Goal: Information Seeking & Learning: Learn about a topic

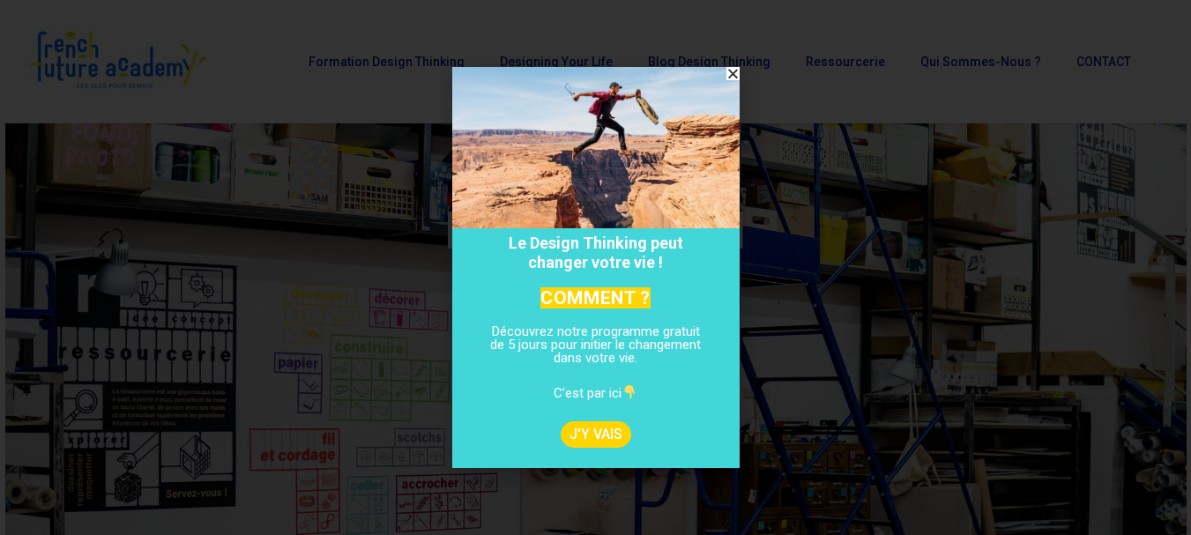
click at [727, 71] on icon "Close" at bounding box center [733, 73] width 13 height 13
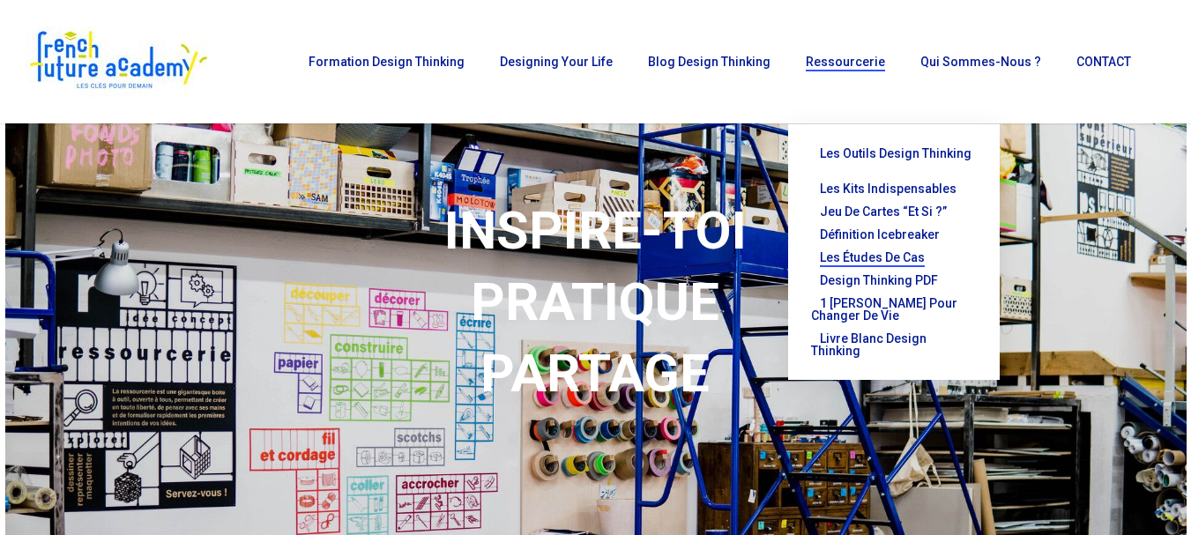
click at [899, 250] on span "Les études de cas" at bounding box center [872, 257] width 105 height 14
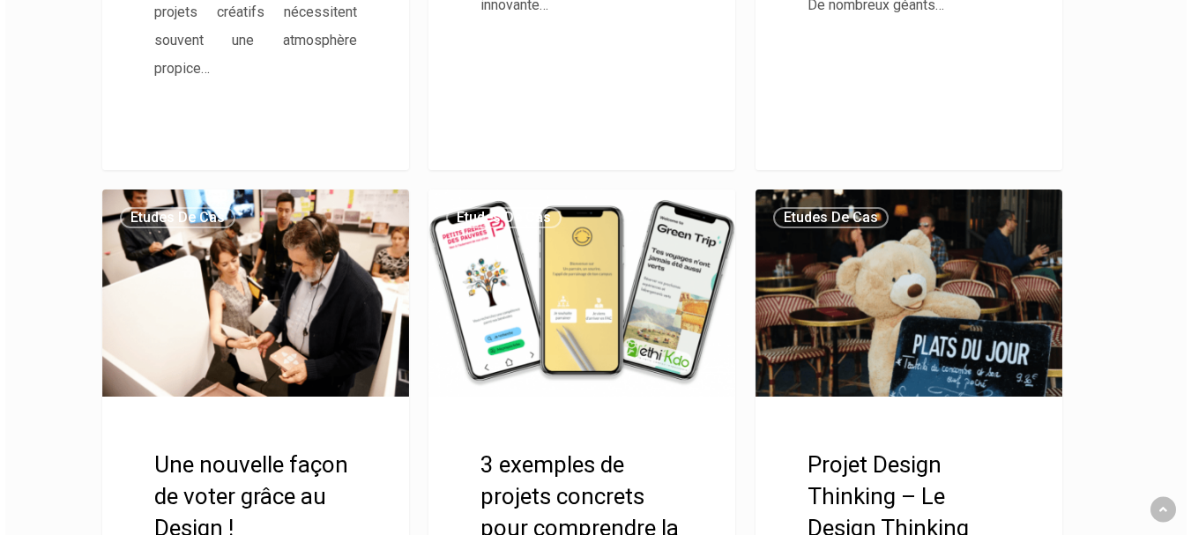
scroll to position [1303, 0]
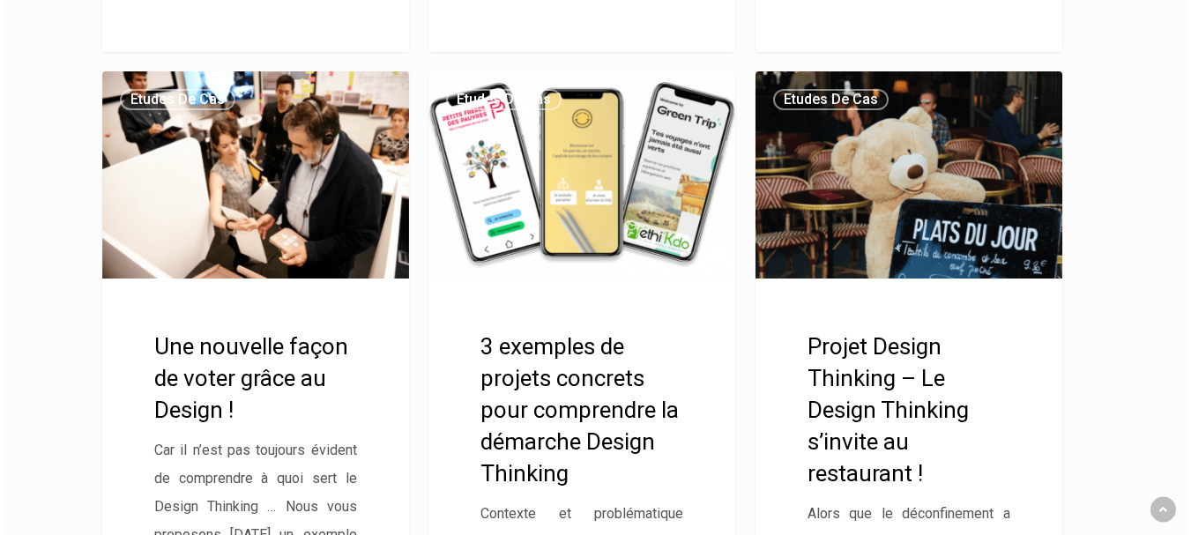
click at [904, 361] on link "Projet Design Thinking – Le Design Thinking s’invite au restaurant !" at bounding box center [909, 427] width 307 height 713
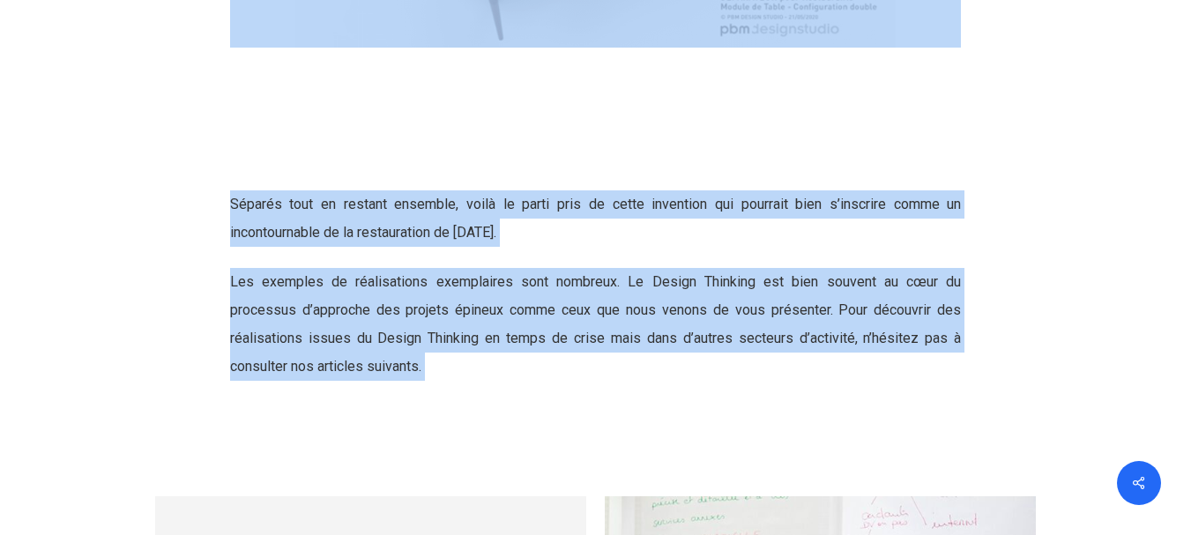
scroll to position [4800, 0]
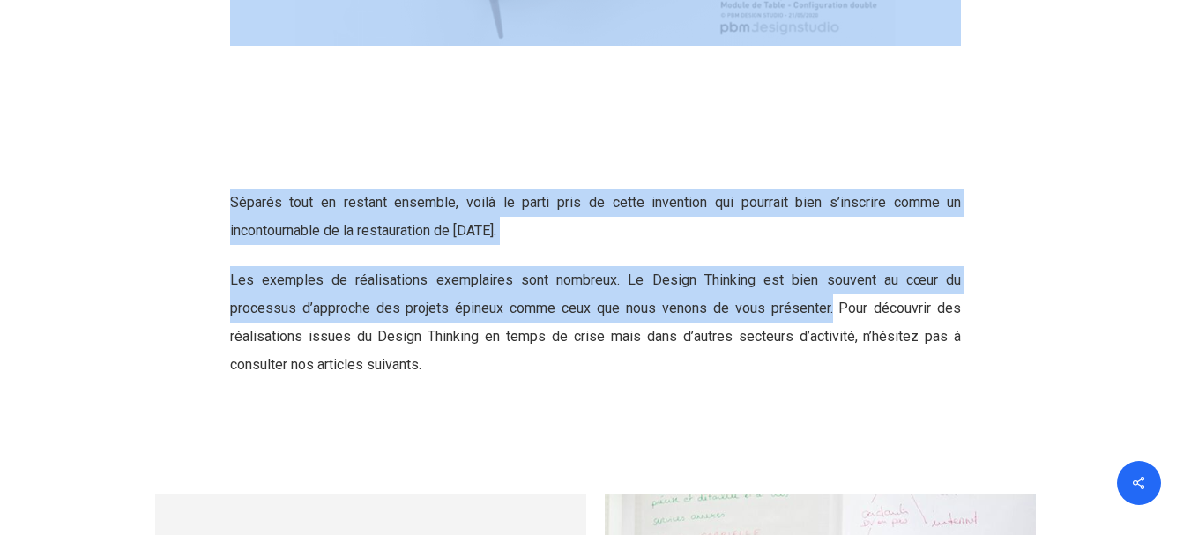
drag, startPoint x: 181, startPoint y: 253, endPoint x: 833, endPoint y: 312, distance: 655.3
copy div "Projet Design Thinking – Le Design Thinking s’invite au restaurant ! By French …"
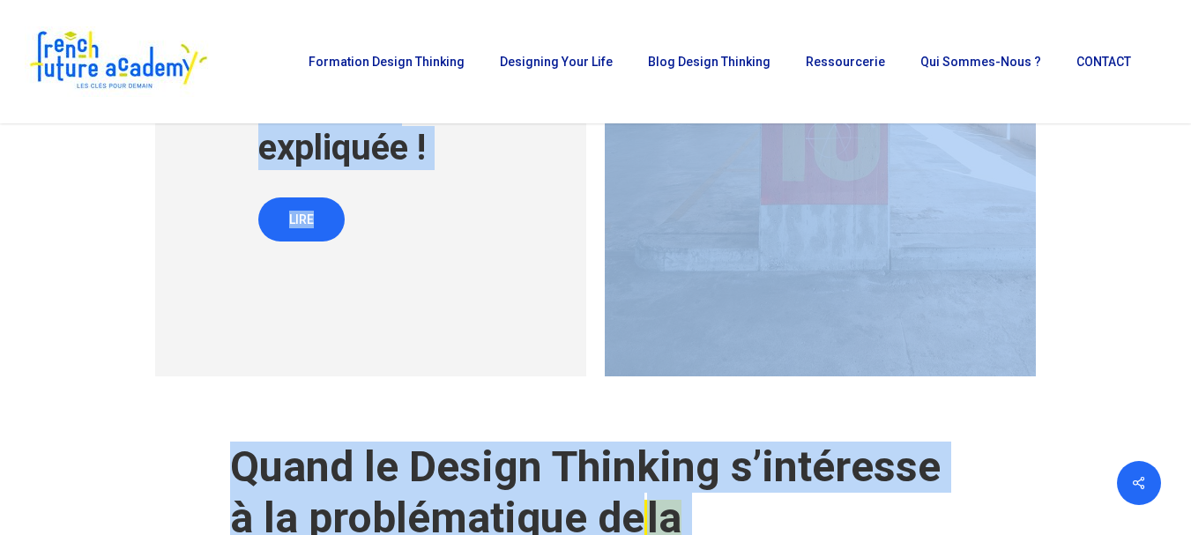
scroll to position [866, 0]
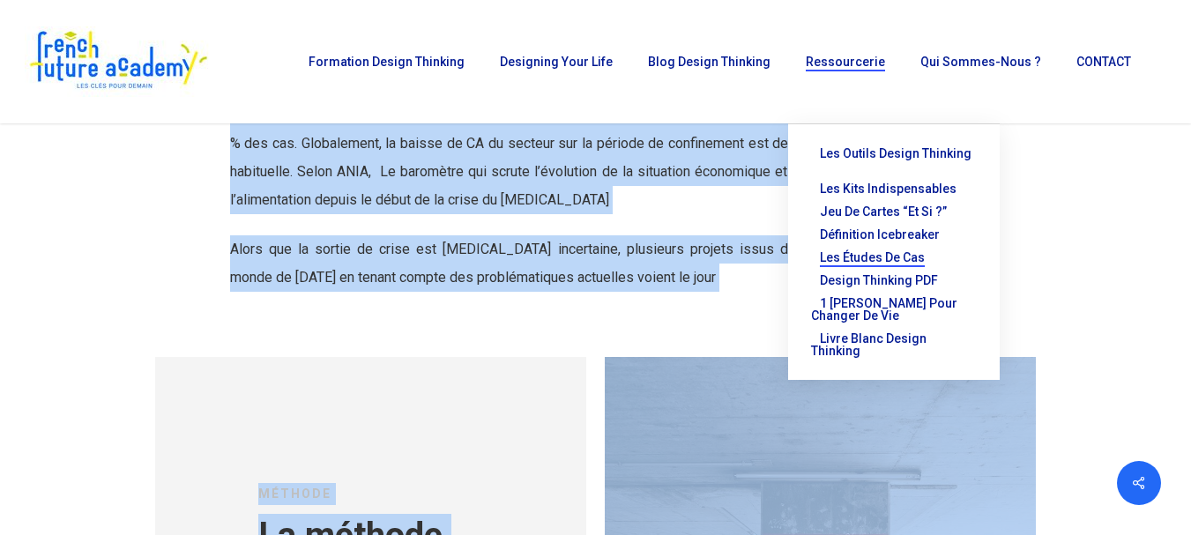
click at [910, 250] on span "Les études de cas" at bounding box center [872, 257] width 105 height 14
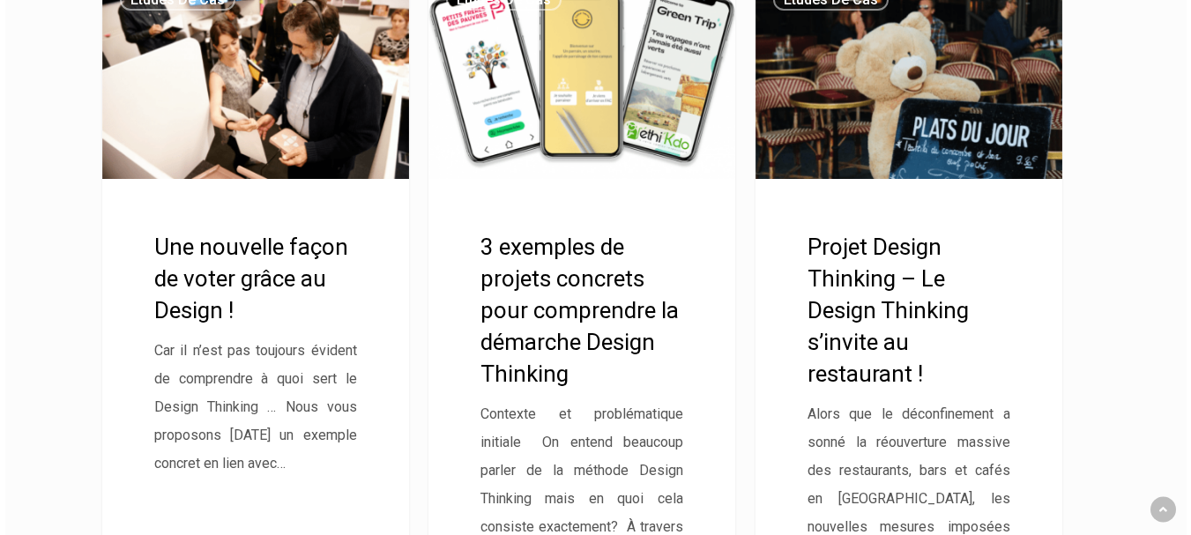
scroll to position [1415, 0]
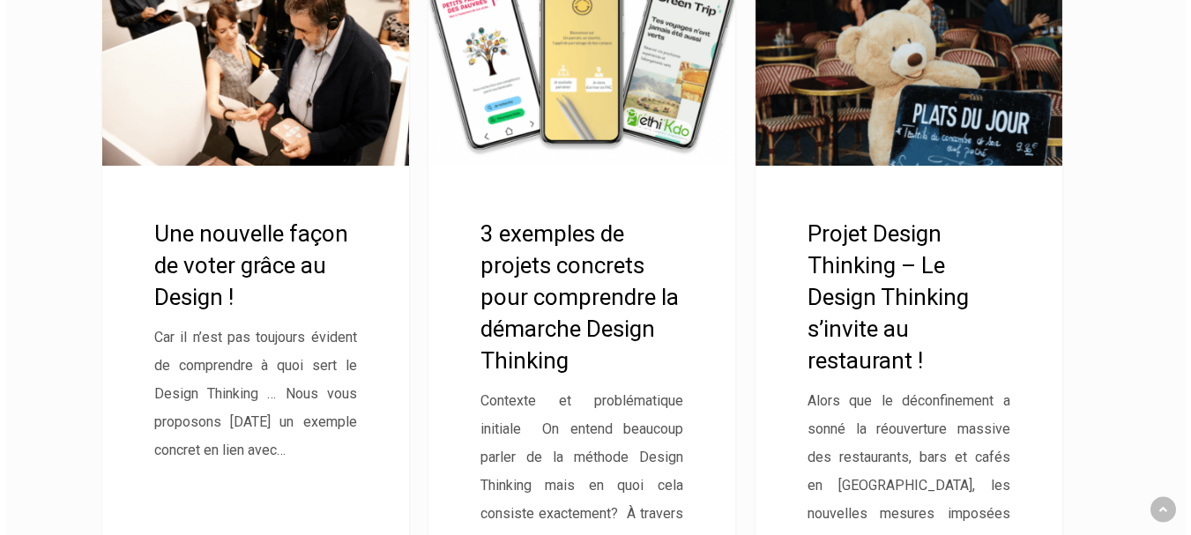
click at [204, 265] on link "Une nouvelle façon de voter grâce au Design !" at bounding box center [255, 315] width 307 height 713
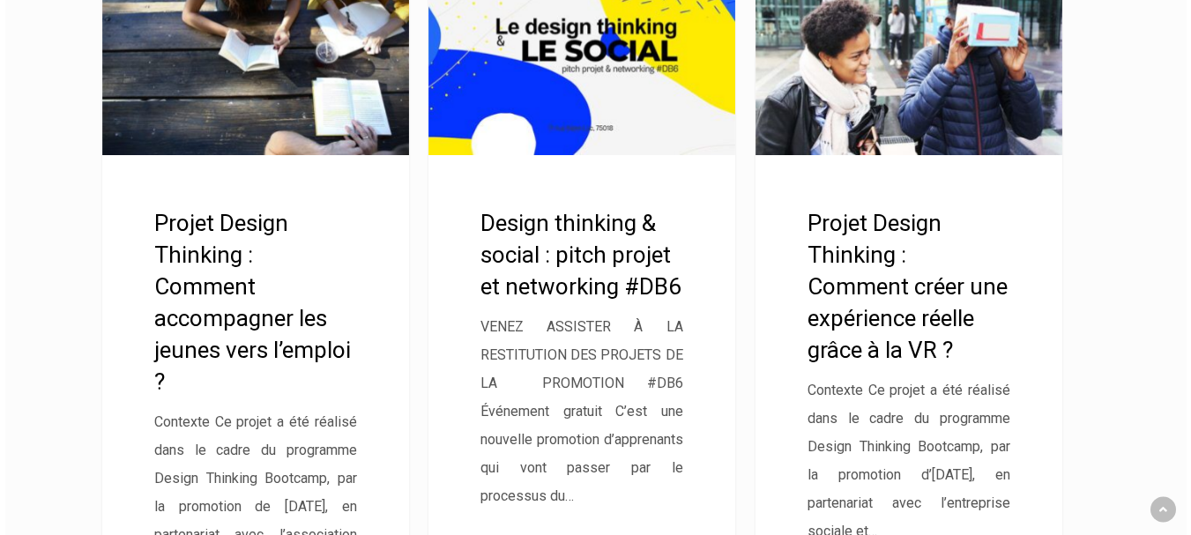
scroll to position [3639, 0]
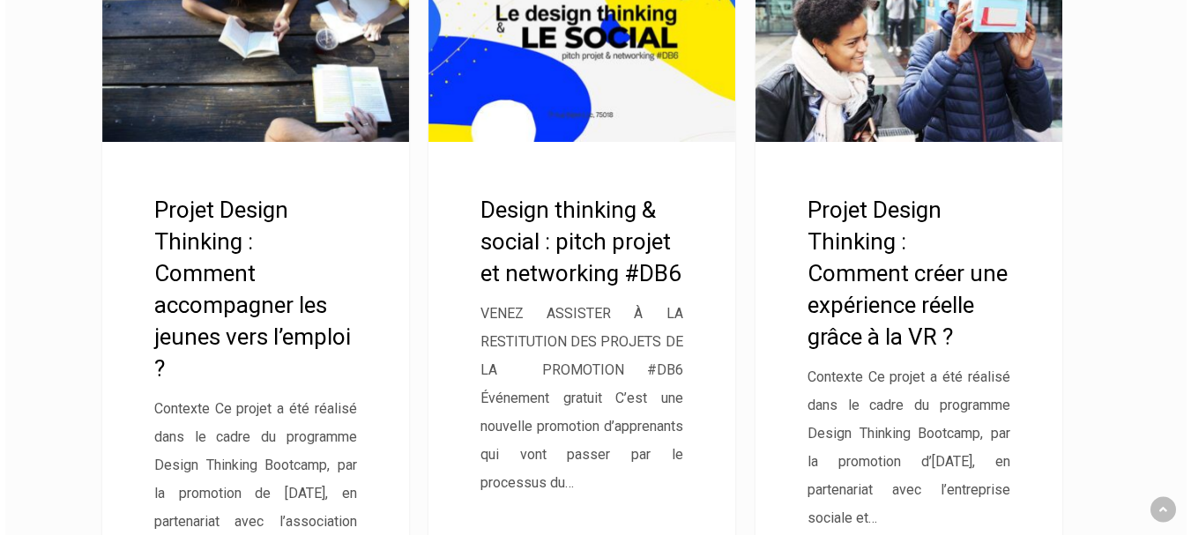
click at [924, 270] on link "Projet Design Thinking : Comment créer une expérience réelle grâce à la VR ?" at bounding box center [909, 291] width 307 height 713
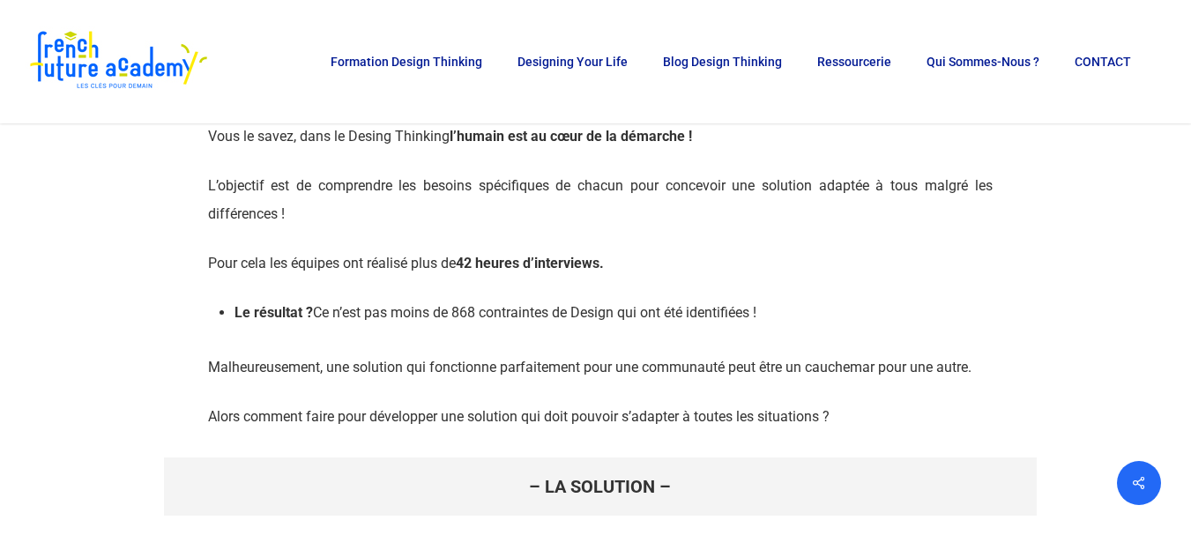
scroll to position [1596, 0]
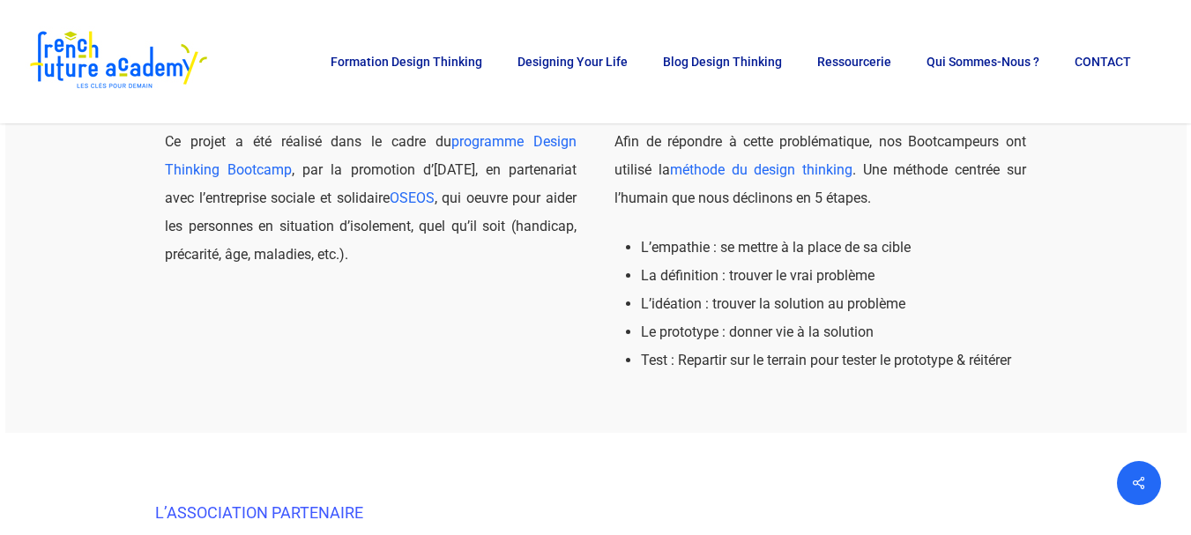
scroll to position [468, 0]
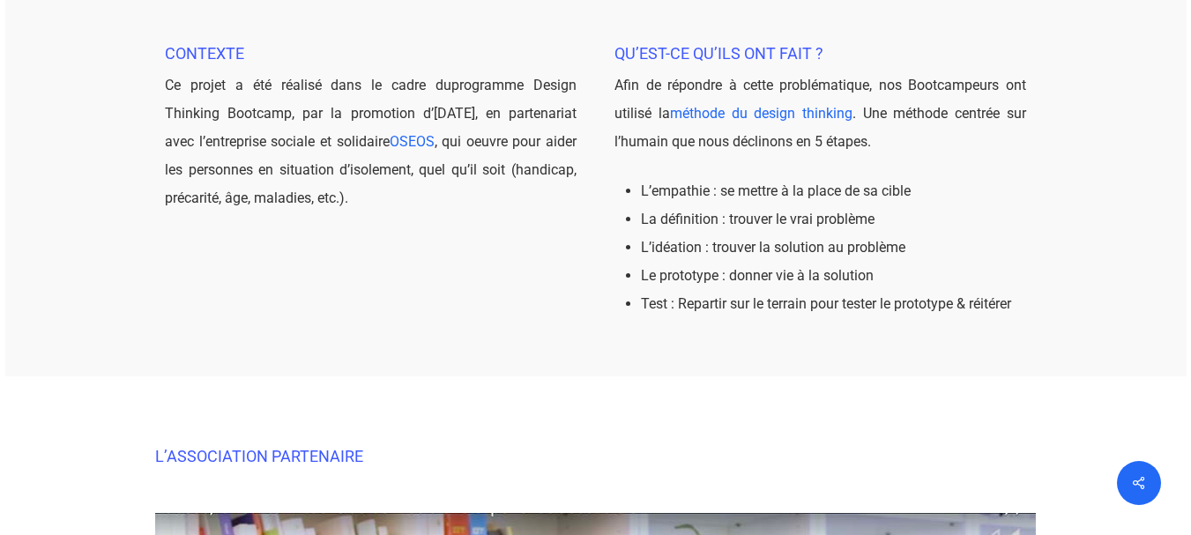
click at [553, 90] on link "programme Design Thinking Bootcamp" at bounding box center [370, 99] width 411 height 45
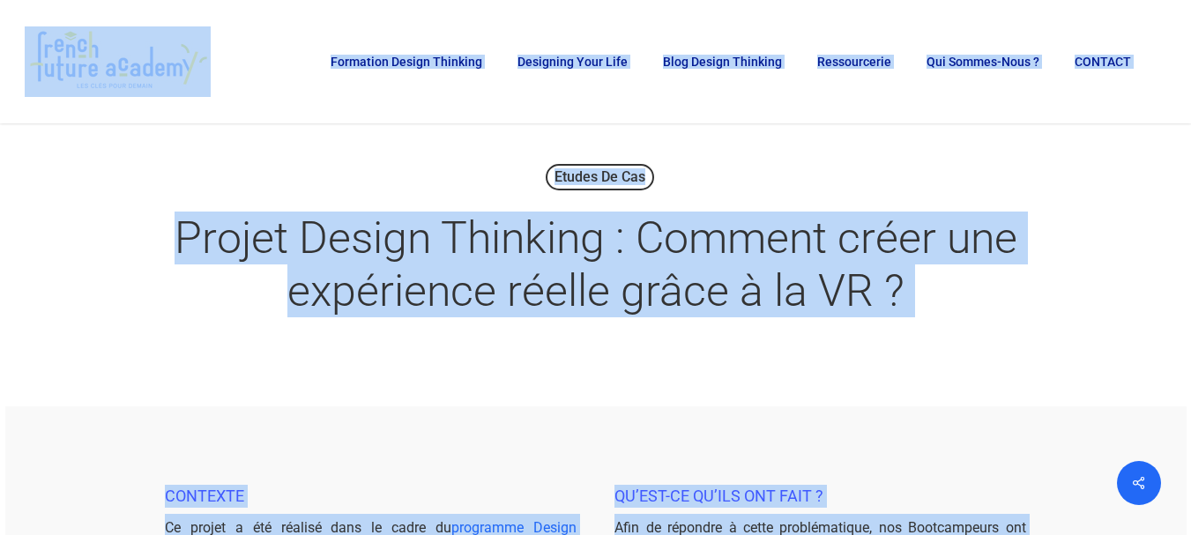
scroll to position [0, 0]
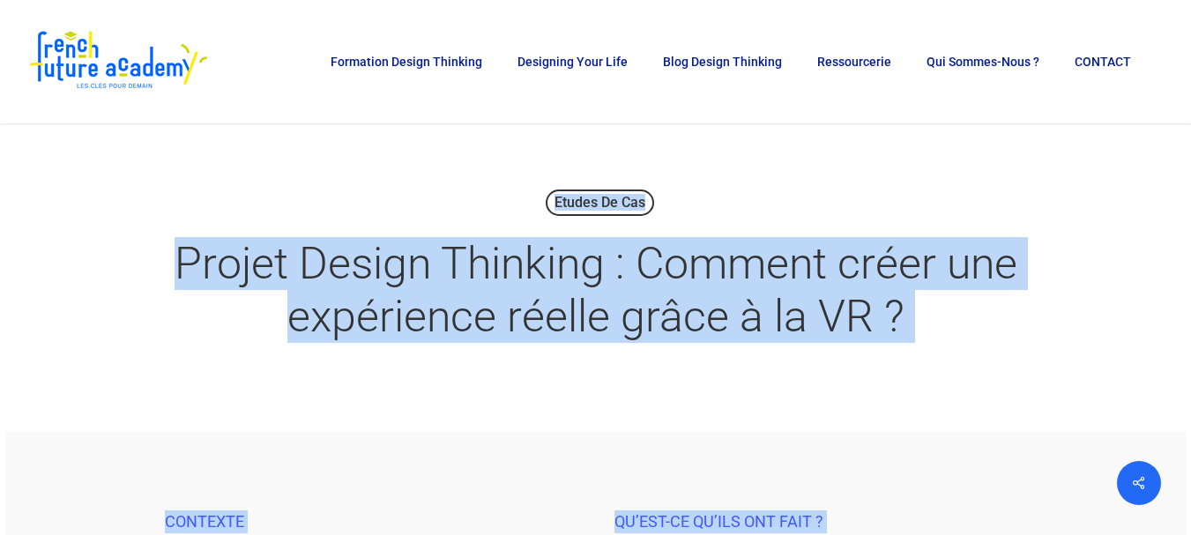
drag, startPoint x: 428, startPoint y: 332, endPoint x: 229, endPoint y: 144, distance: 273.9
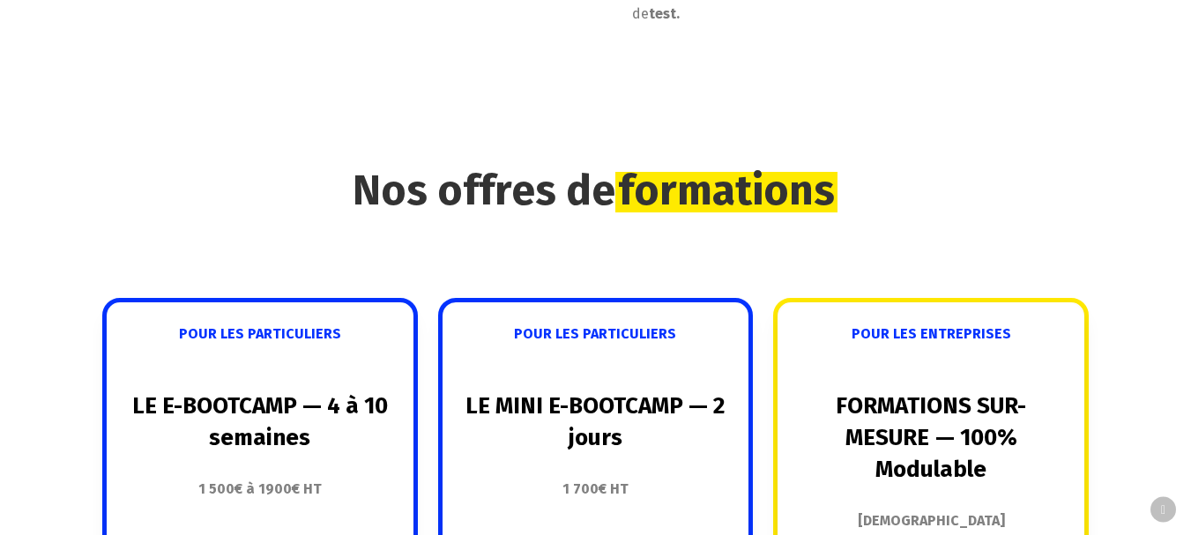
scroll to position [1873, 0]
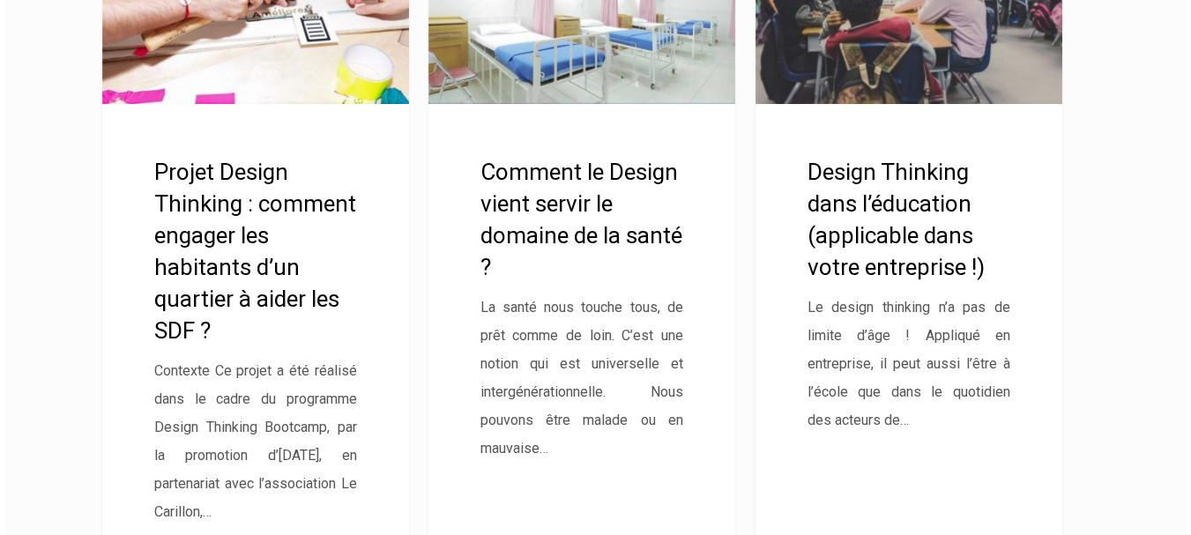
scroll to position [4423, 0]
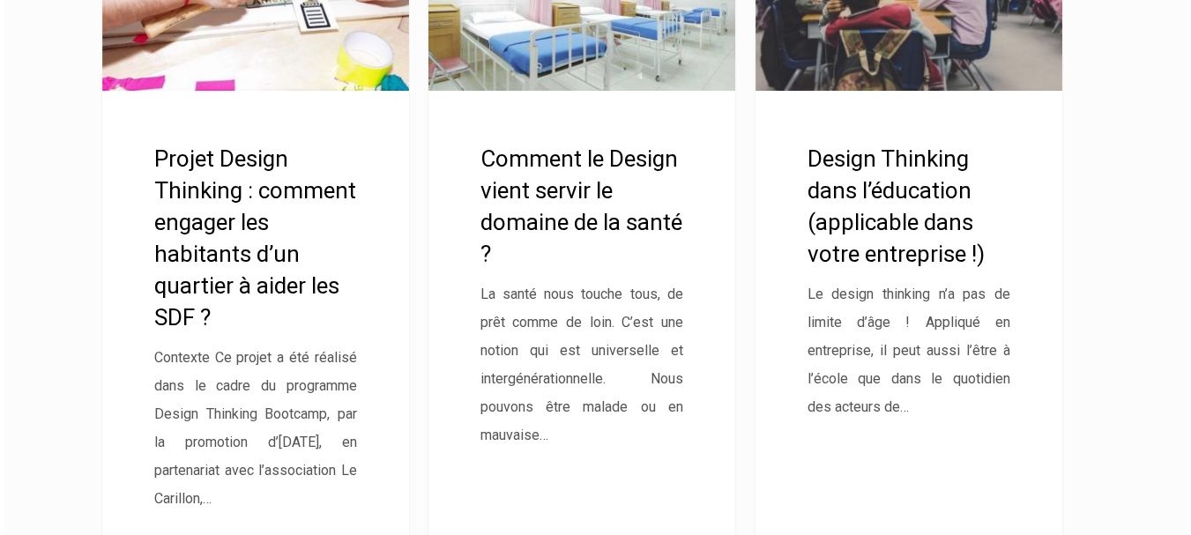
click at [563, 238] on link "Comment le Design vient servir le domaine de la santé ?" at bounding box center [582, 240] width 307 height 713
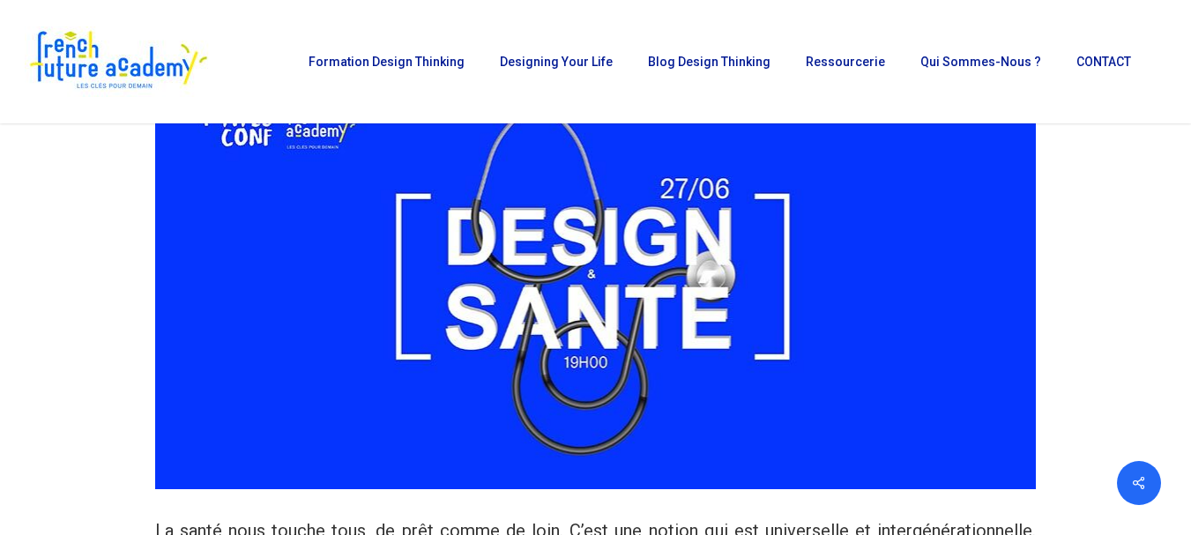
scroll to position [338, 0]
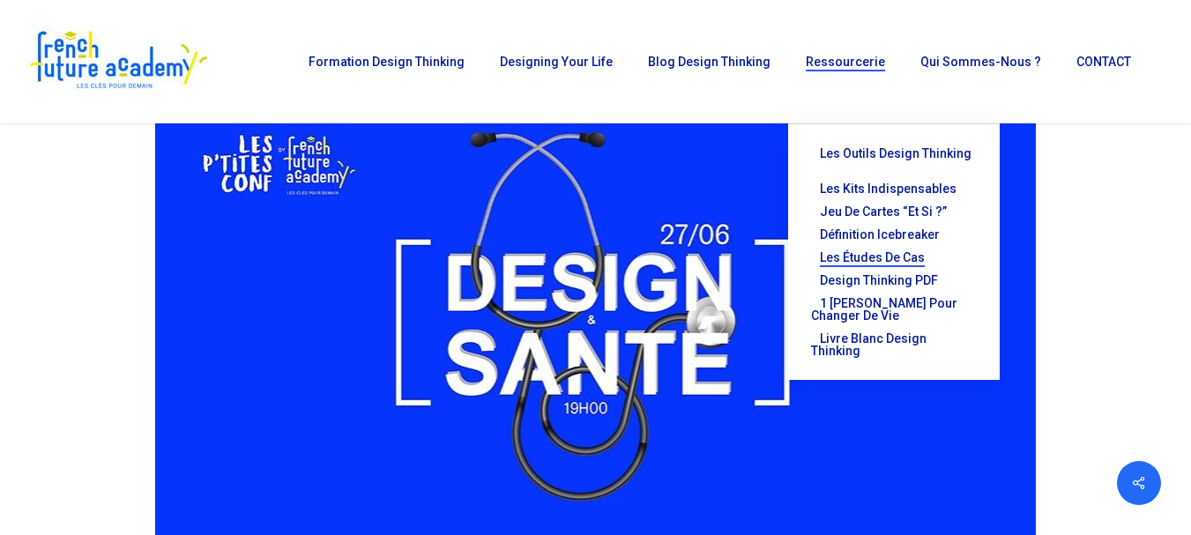
click at [914, 250] on span "Les études de cas" at bounding box center [872, 257] width 105 height 14
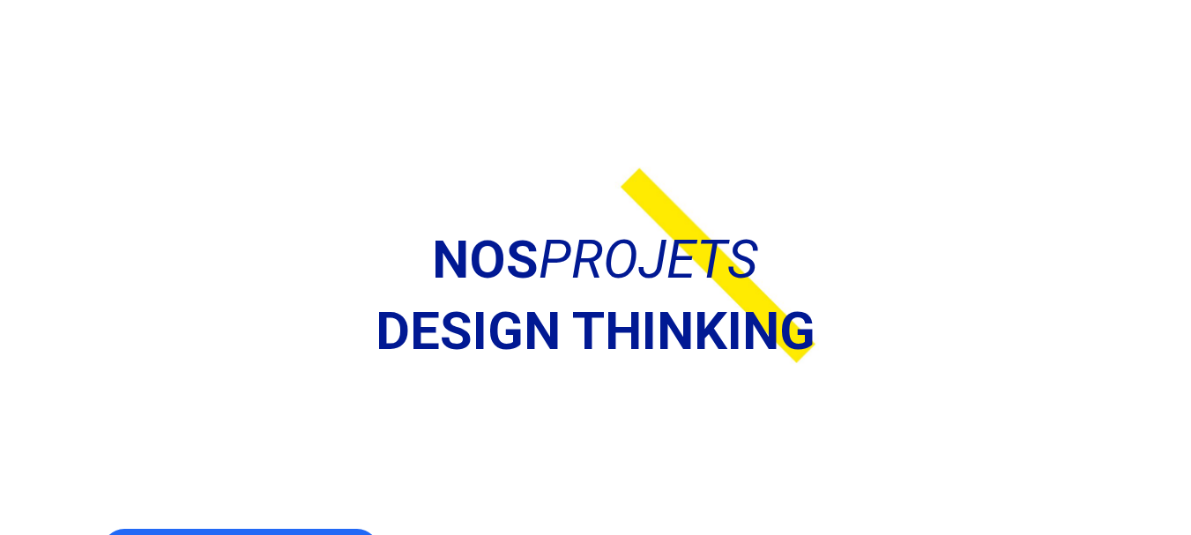
scroll to position [468, 0]
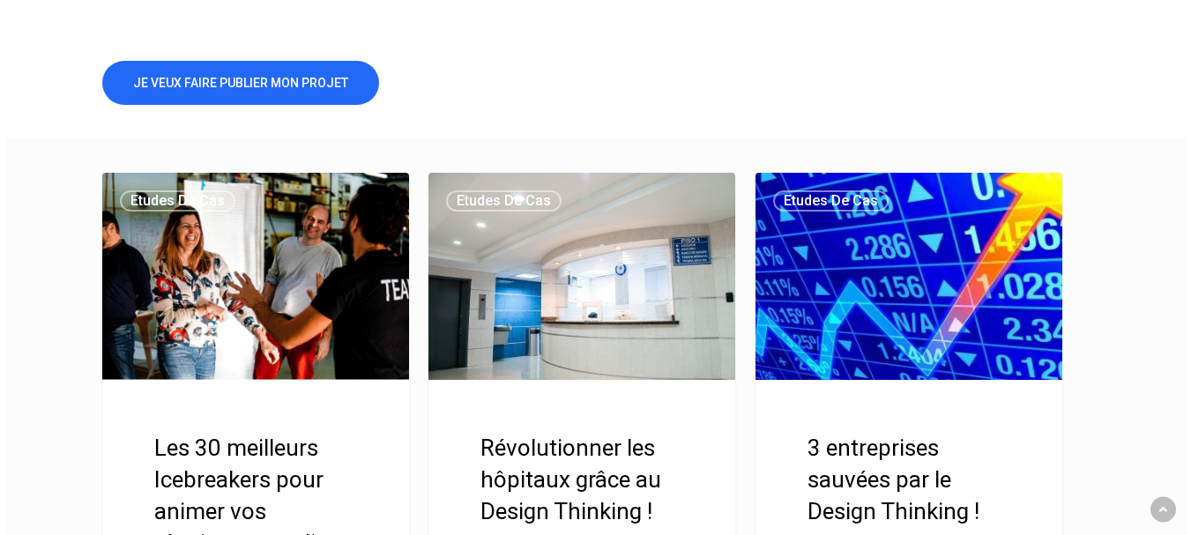
click at [893, 453] on link "3 entreprises sauvées par le Design Thinking !" at bounding box center [909, 529] width 307 height 713
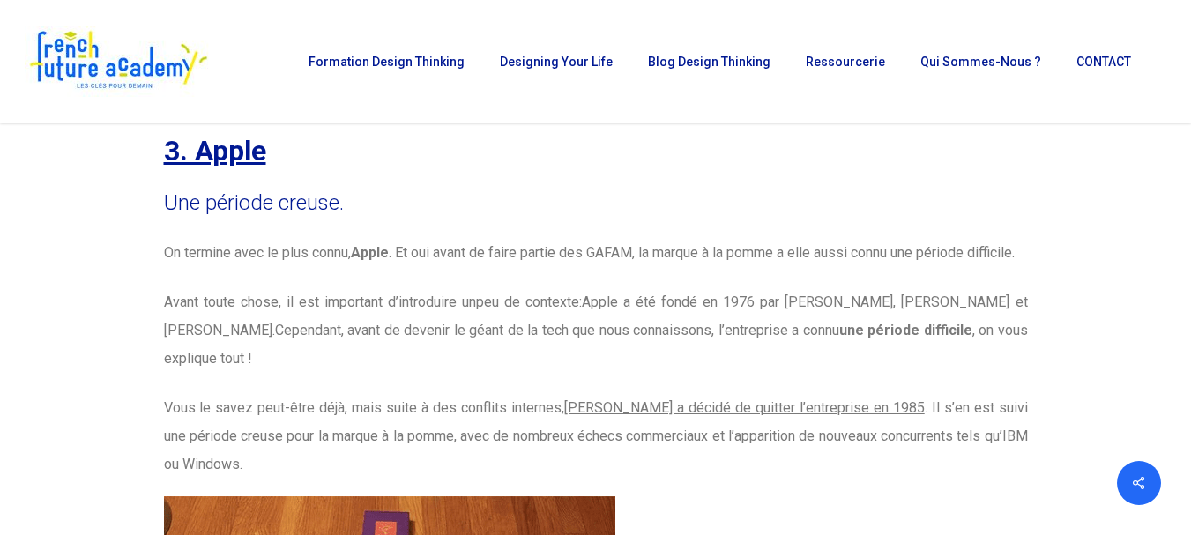
scroll to position [7175, 0]
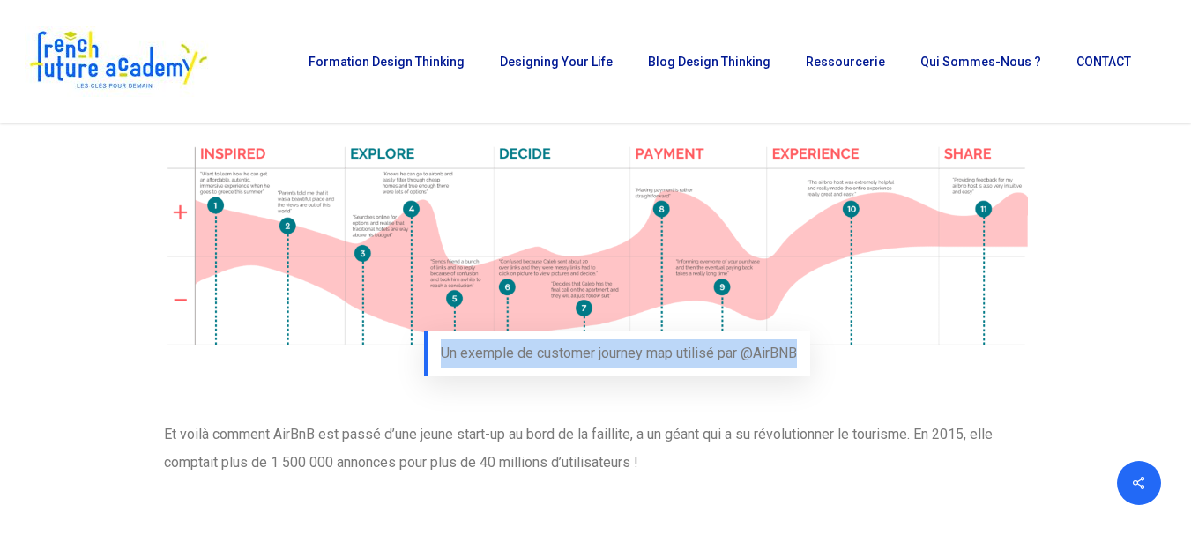
drag, startPoint x: 438, startPoint y: 322, endPoint x: 796, endPoint y: 315, distance: 358.1
click at [796, 331] on figcaption "Un exemple de customer journey map utilisé par @AirBNB" at bounding box center [617, 354] width 386 height 46
copy figcaption "Un exemple de customer journey map utilisé par @AirBNB"
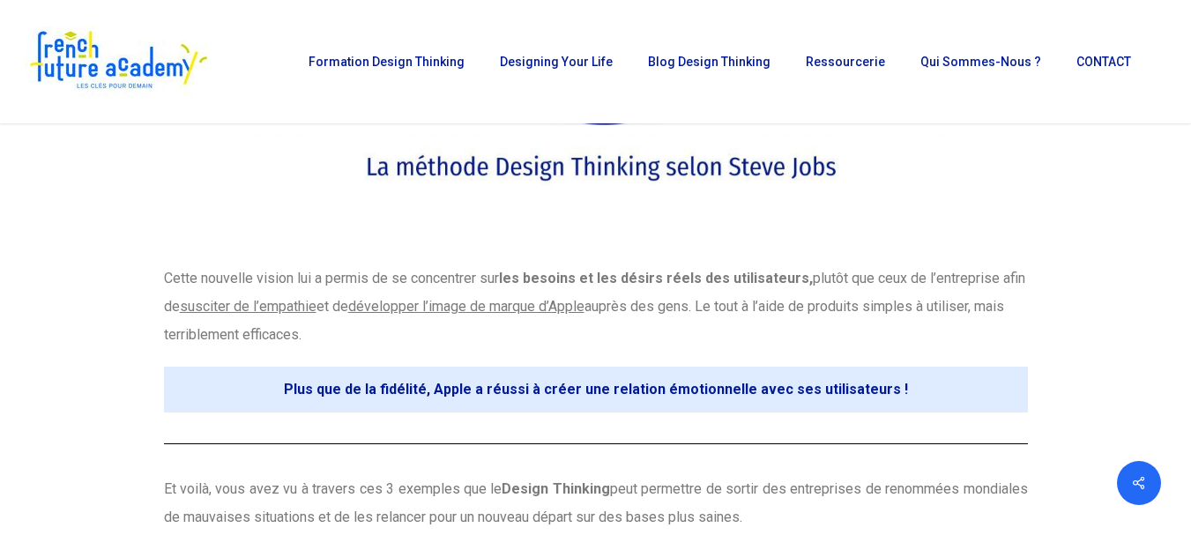
scroll to position [9996, 0]
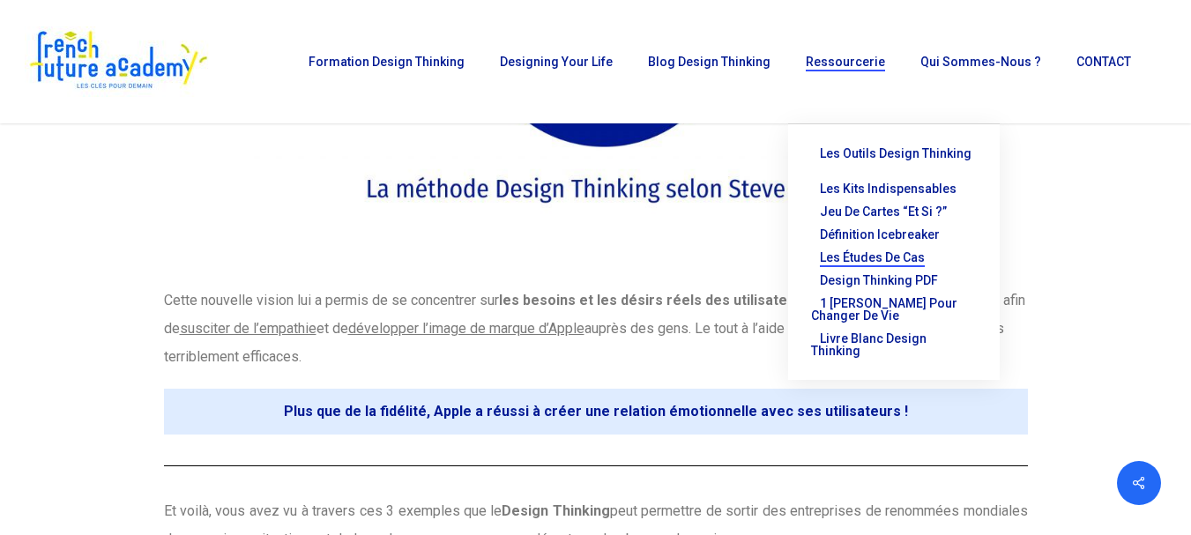
click at [879, 250] on span "Les études de cas" at bounding box center [872, 257] width 105 height 14
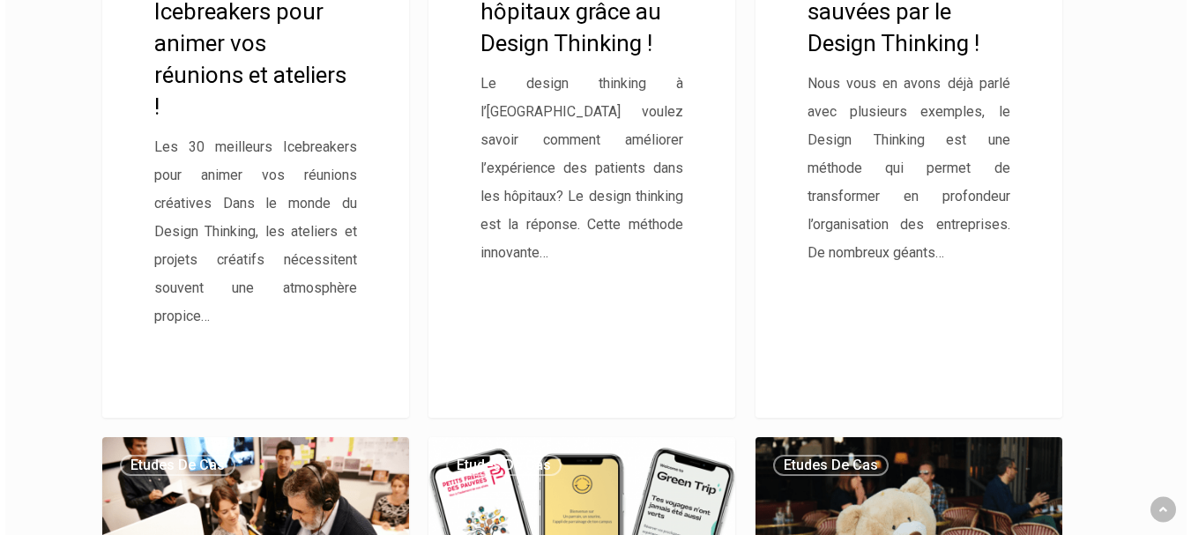
scroll to position [1405, 0]
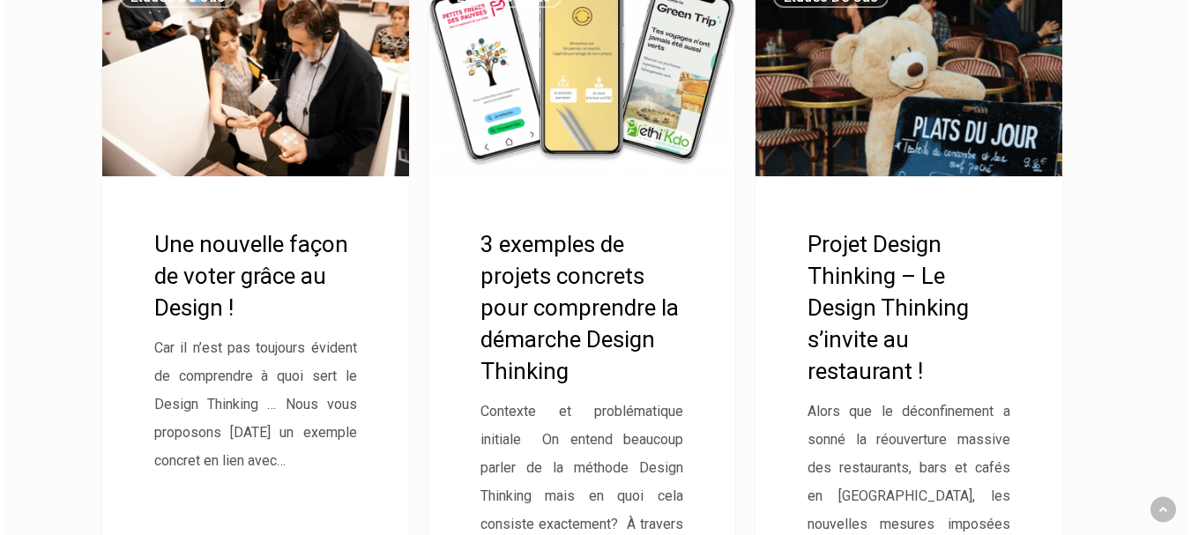
click at [950, 316] on link "Projet Design Thinking – Le Design Thinking s’invite au restaurant !" at bounding box center [909, 325] width 307 height 713
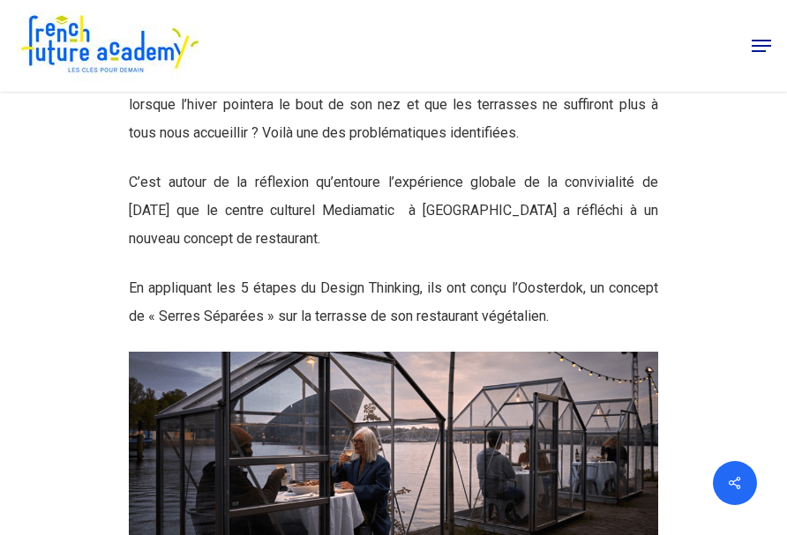
scroll to position [2759, 0]
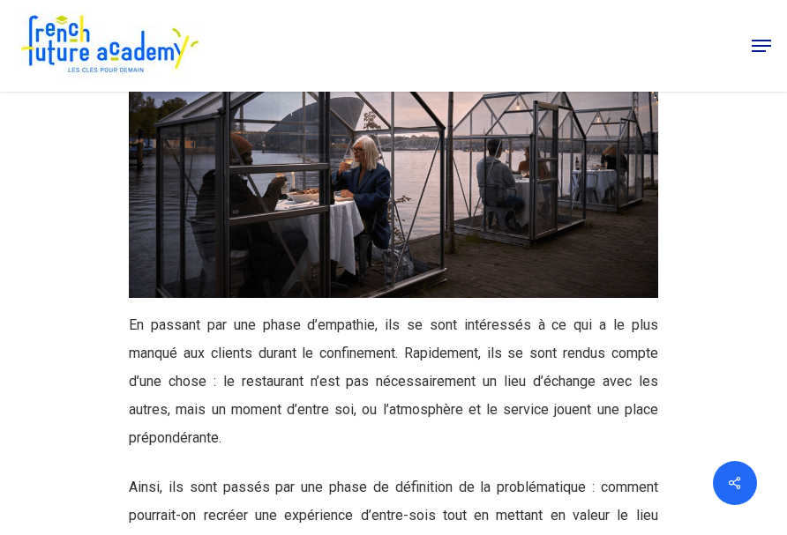
click at [492, 161] on img at bounding box center [393, 179] width 529 height 238
click at [390, 180] on img at bounding box center [393, 179] width 529 height 238
click at [461, 183] on img at bounding box center [393, 179] width 529 height 238
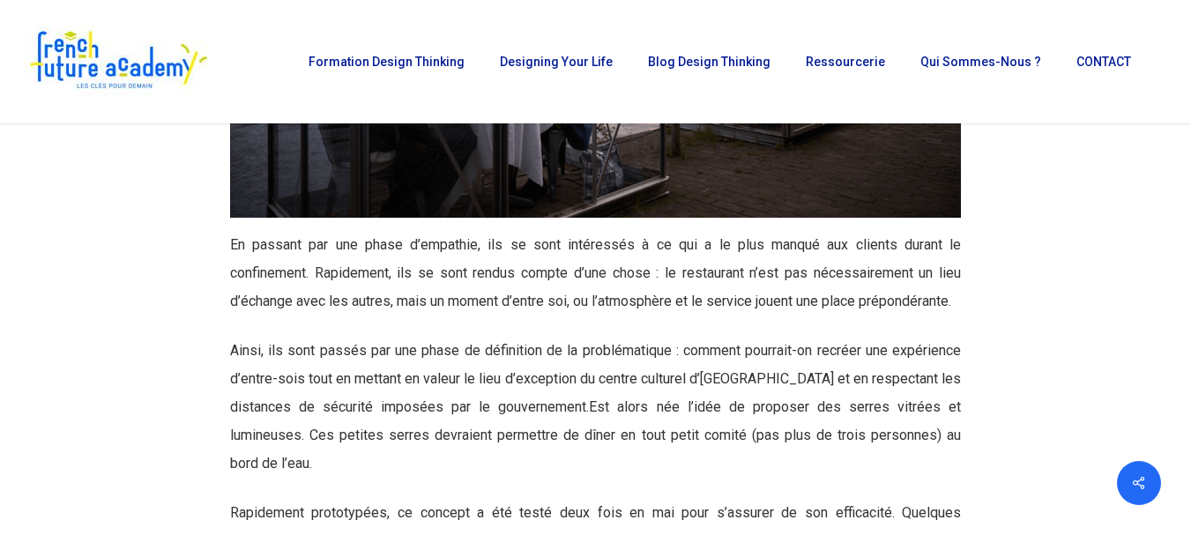
scroll to position [2365, 0]
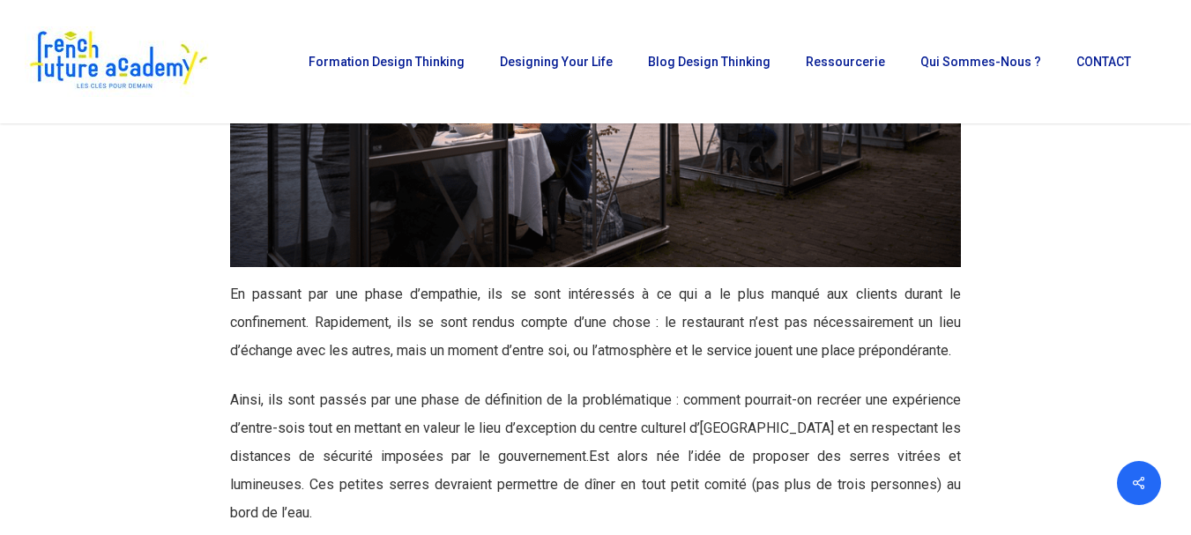
click at [739, 194] on img at bounding box center [595, 102] width 731 height 329
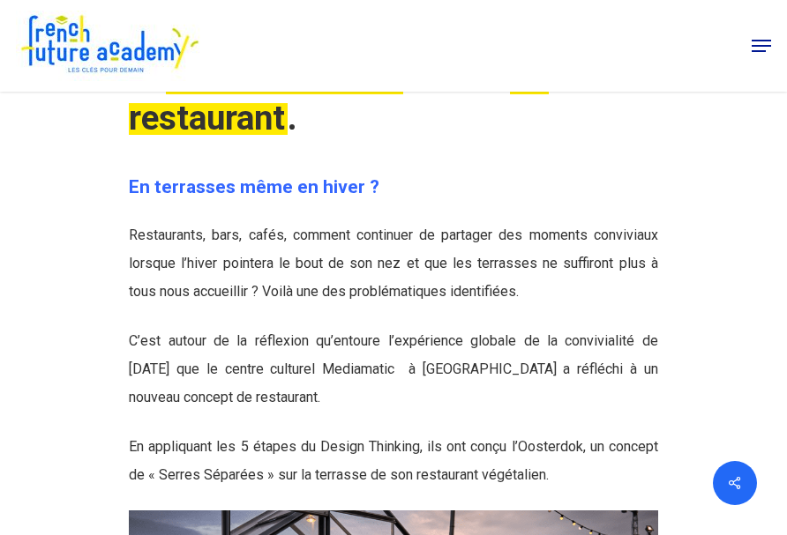
scroll to position [2308, 0]
